Goal: Task Accomplishment & Management: Manage account settings

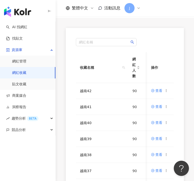
click at [50, 151] on div "AI 找網紅 找貼文 資源庫 網紅管理 網紅收藏 貼文收藏 商案媒合 洞察報告 趨勢分析 BETA 競品分析" at bounding box center [28, 101] width 56 height 160
click at [167, 90] on icon at bounding box center [167, 91] width 4 height 4
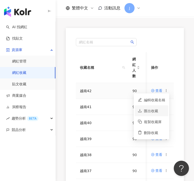
click at [160, 110] on div "匯出收藏" at bounding box center [154, 111] width 21 height 6
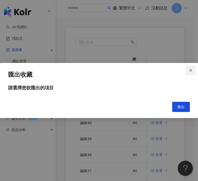
click at [194, 72] on span "Close" at bounding box center [191, 70] width 10 height 4
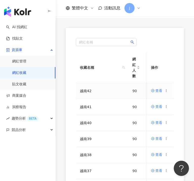
click at [168, 92] on icon at bounding box center [167, 91] width 4 height 4
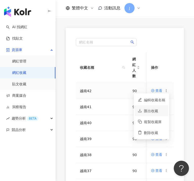
click at [160, 109] on div "匯出收藏" at bounding box center [154, 111] width 21 height 6
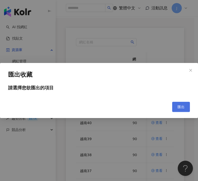
click at [181, 105] on span "匯出" at bounding box center [181, 107] width 7 height 4
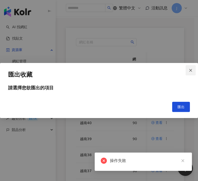
click at [191, 70] on button "Close" at bounding box center [191, 70] width 10 height 10
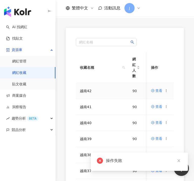
click at [167, 90] on icon at bounding box center [167, 91] width 4 height 4
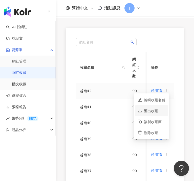
click at [151, 108] on div "匯出收藏" at bounding box center [154, 111] width 21 height 6
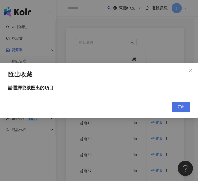
click at [183, 105] on span "匯出" at bounding box center [181, 107] width 7 height 4
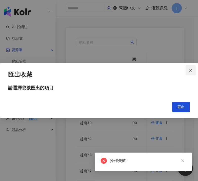
click at [191, 75] on button "Close" at bounding box center [191, 70] width 10 height 10
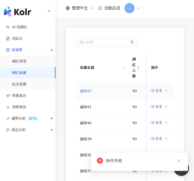
click at [85, 91] on link "越南42" at bounding box center [86, 91] width 12 height 4
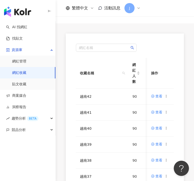
scroll to position [14, 0]
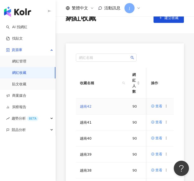
click at [88, 107] on link "越南42" at bounding box center [86, 106] width 12 height 4
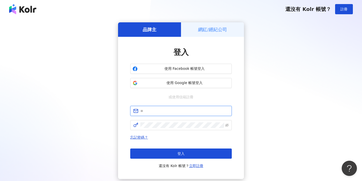
type input "**********"
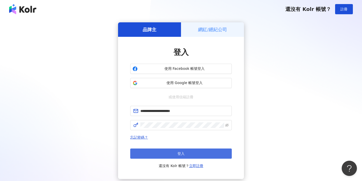
click at [199, 150] on button "登入" at bounding box center [180, 153] width 101 height 10
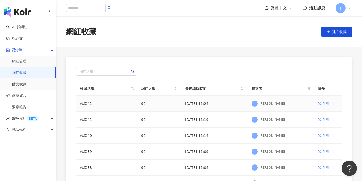
click at [333, 103] on circle at bounding box center [332, 103] width 0 height 0
click at [323, 123] on div "匯出收藏" at bounding box center [319, 124] width 21 height 6
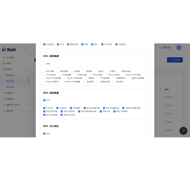
scroll to position [213, 0]
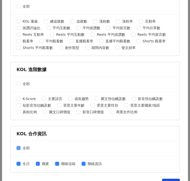
click at [21, 147] on span "全部" at bounding box center [26, 148] width 11 height 6
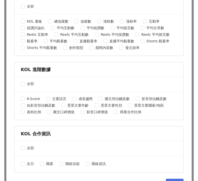
scroll to position [223, 0]
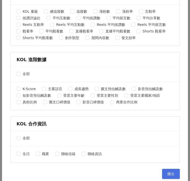
click at [170, 171] on button "匯出" at bounding box center [171, 174] width 18 height 10
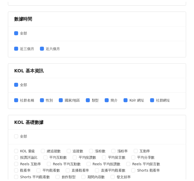
scroll to position [0, 0]
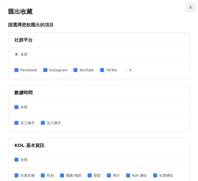
click at [189, 9] on icon "close" at bounding box center [191, 8] width 4 height 4
